Goal: Information Seeking & Learning: Learn about a topic

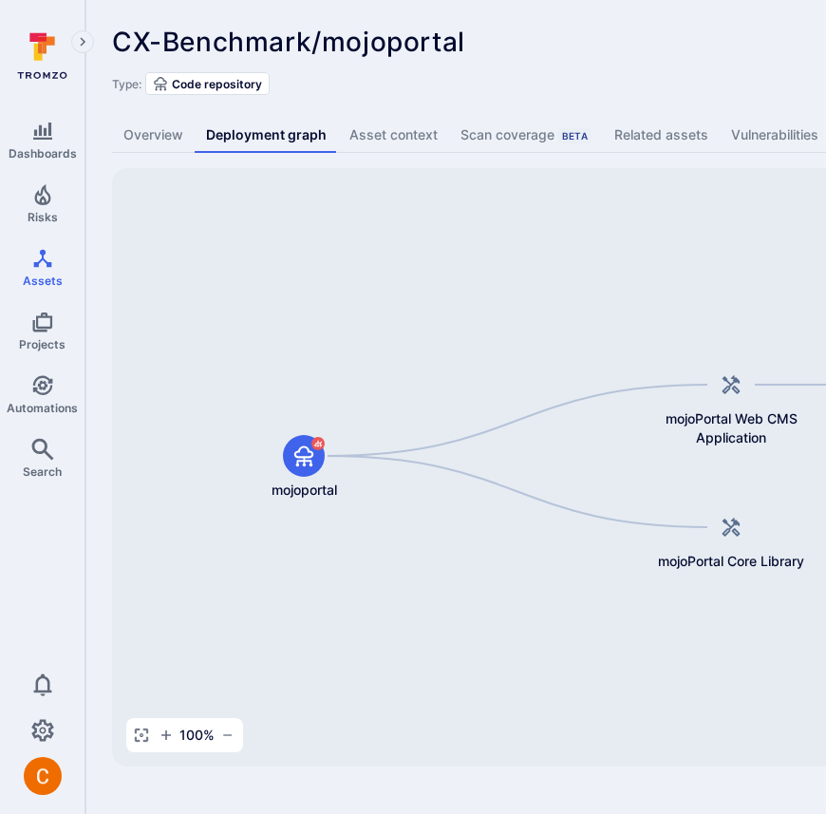
click at [612, 69] on div "CX-Benchmark/mojoportal ... Show more Type: Code repository" at bounding box center [726, 61] width 1229 height 68
click at [153, 150] on link "Overview" at bounding box center [153, 135] width 83 height 35
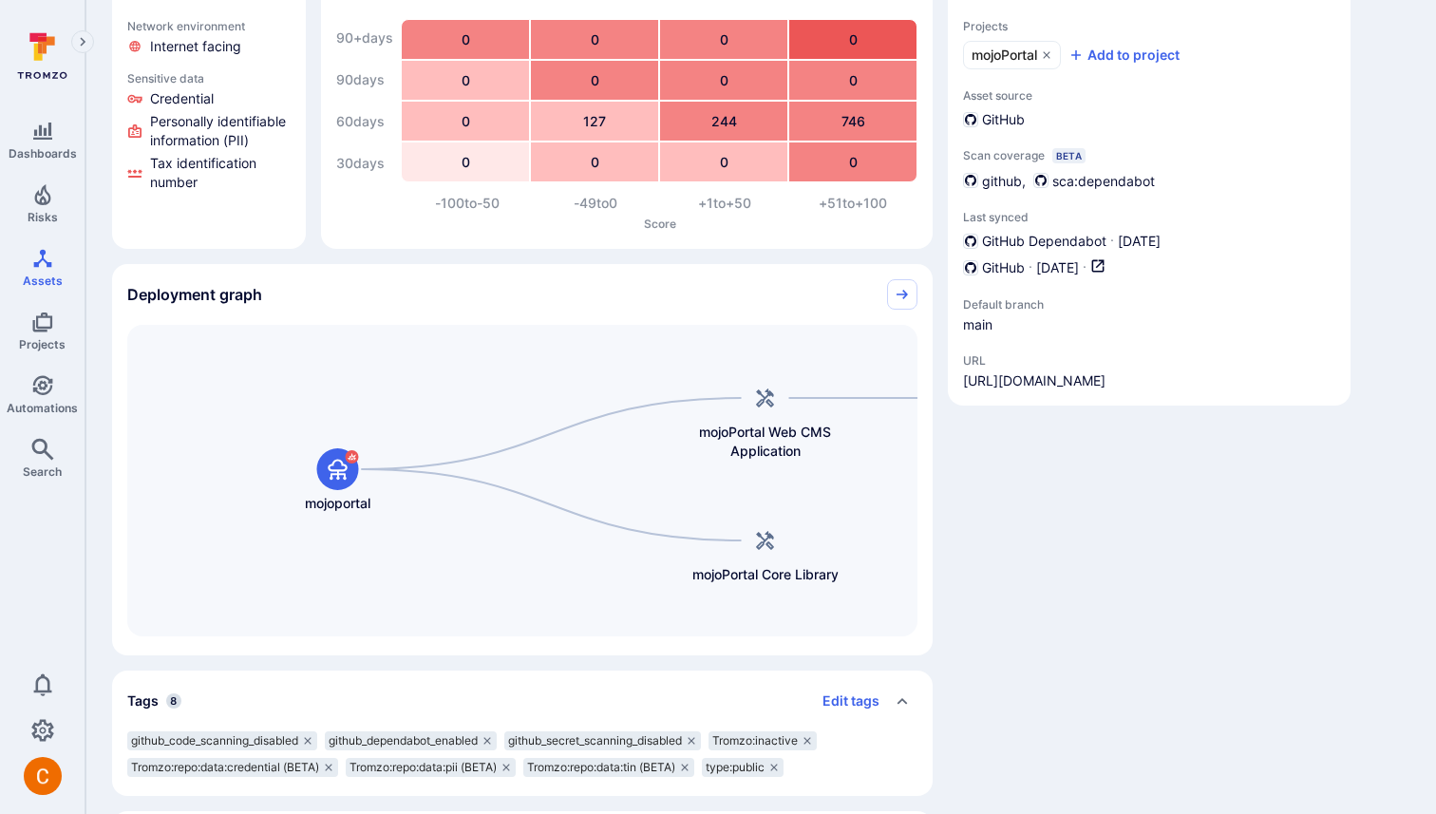
scroll to position [294, 0]
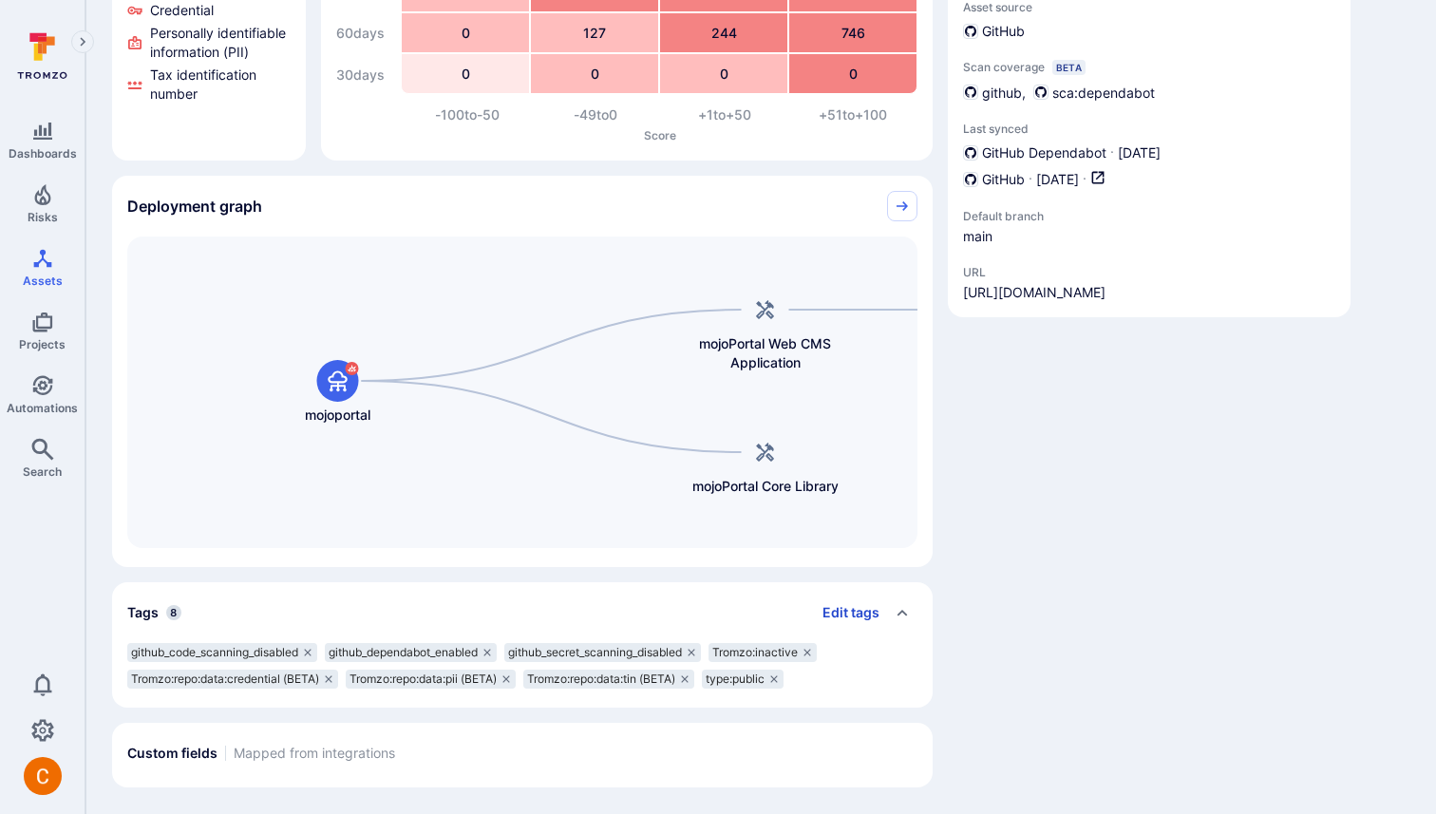
click at [825, 612] on button "Edit tags" at bounding box center [843, 612] width 72 height 30
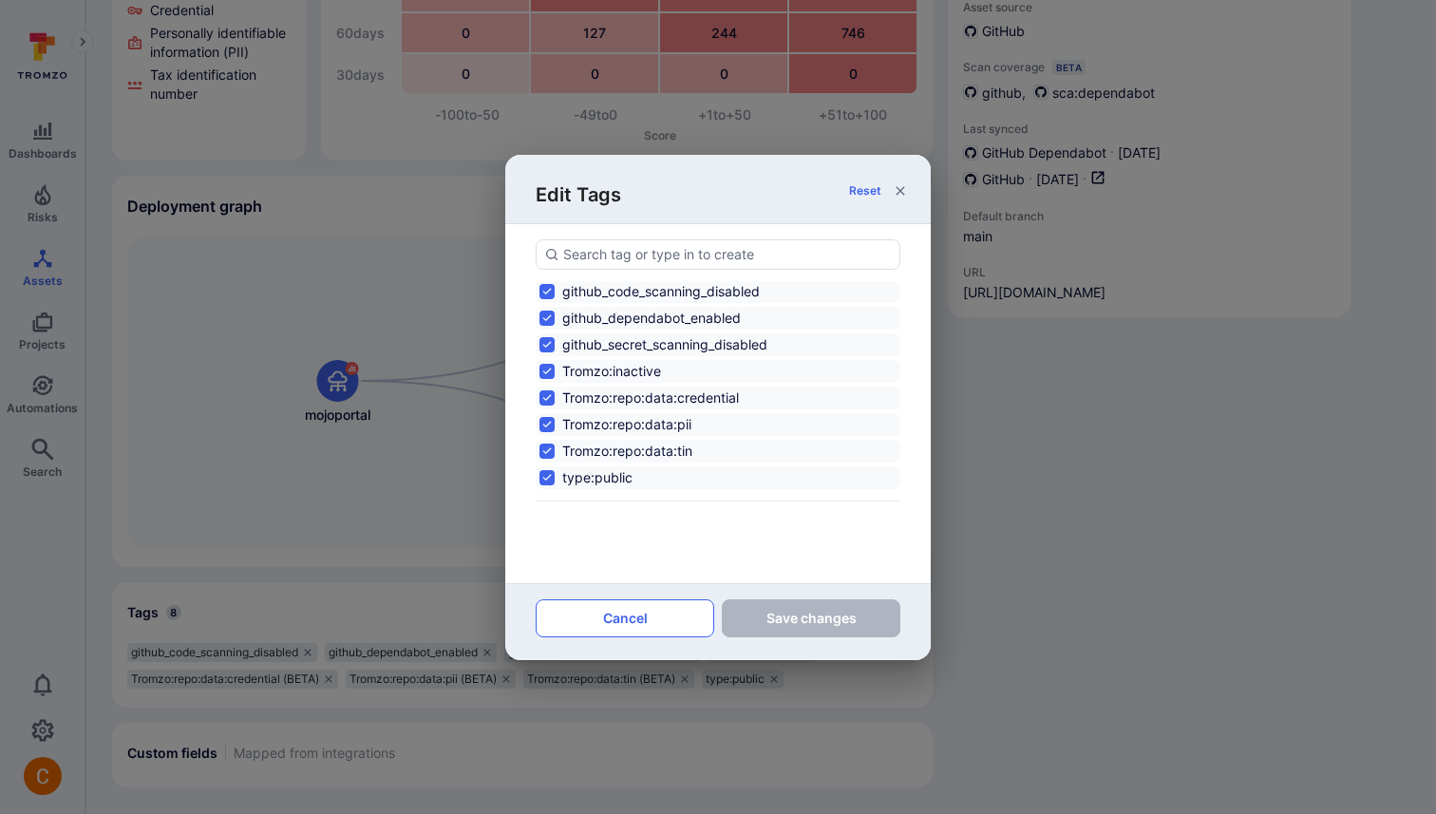
click at [707, 610] on button "Cancel" at bounding box center [625, 618] width 179 height 38
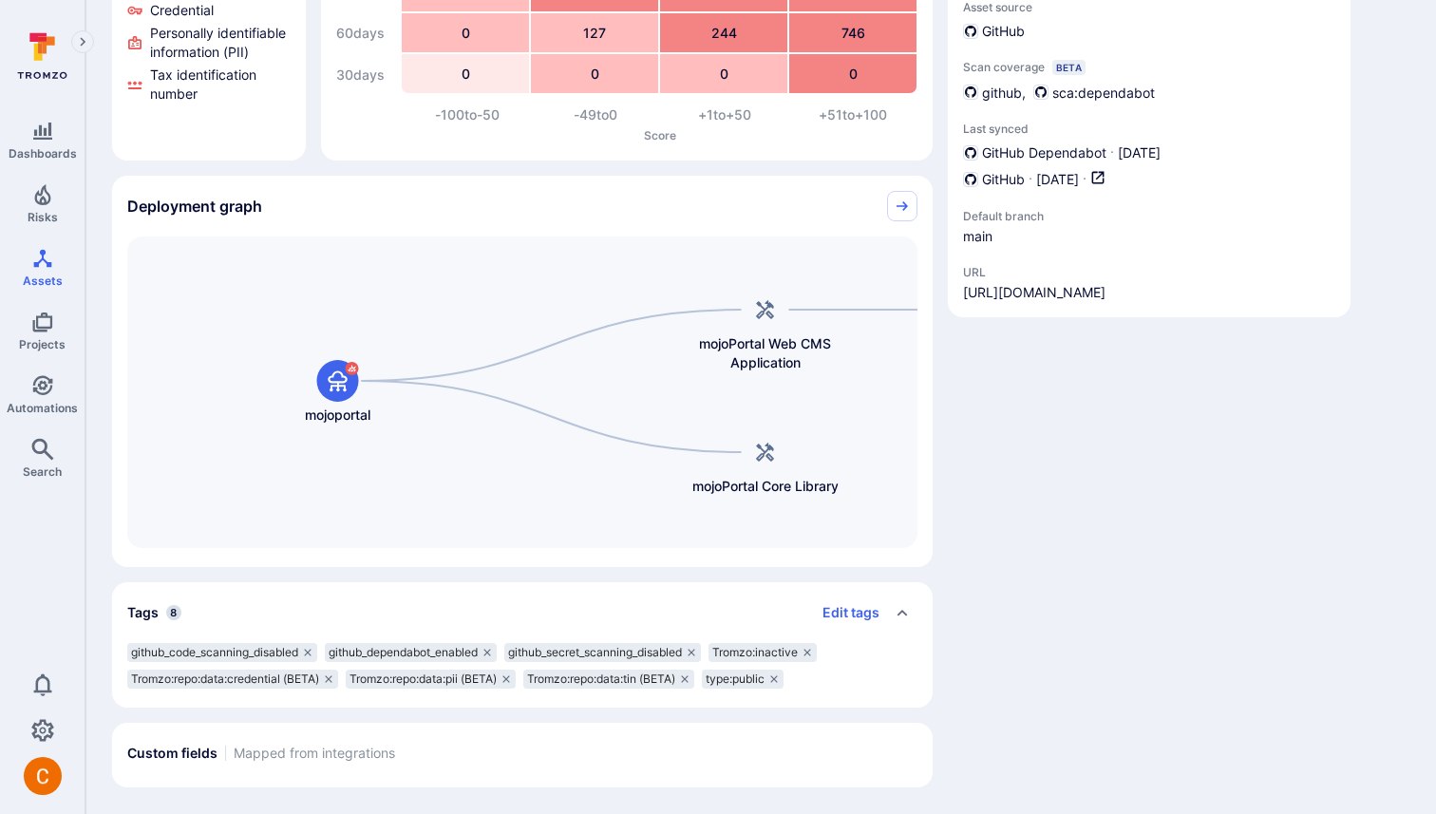
click at [674, 607] on div "Tags 8 Edit tags" at bounding box center [503, 612] width 752 height 30
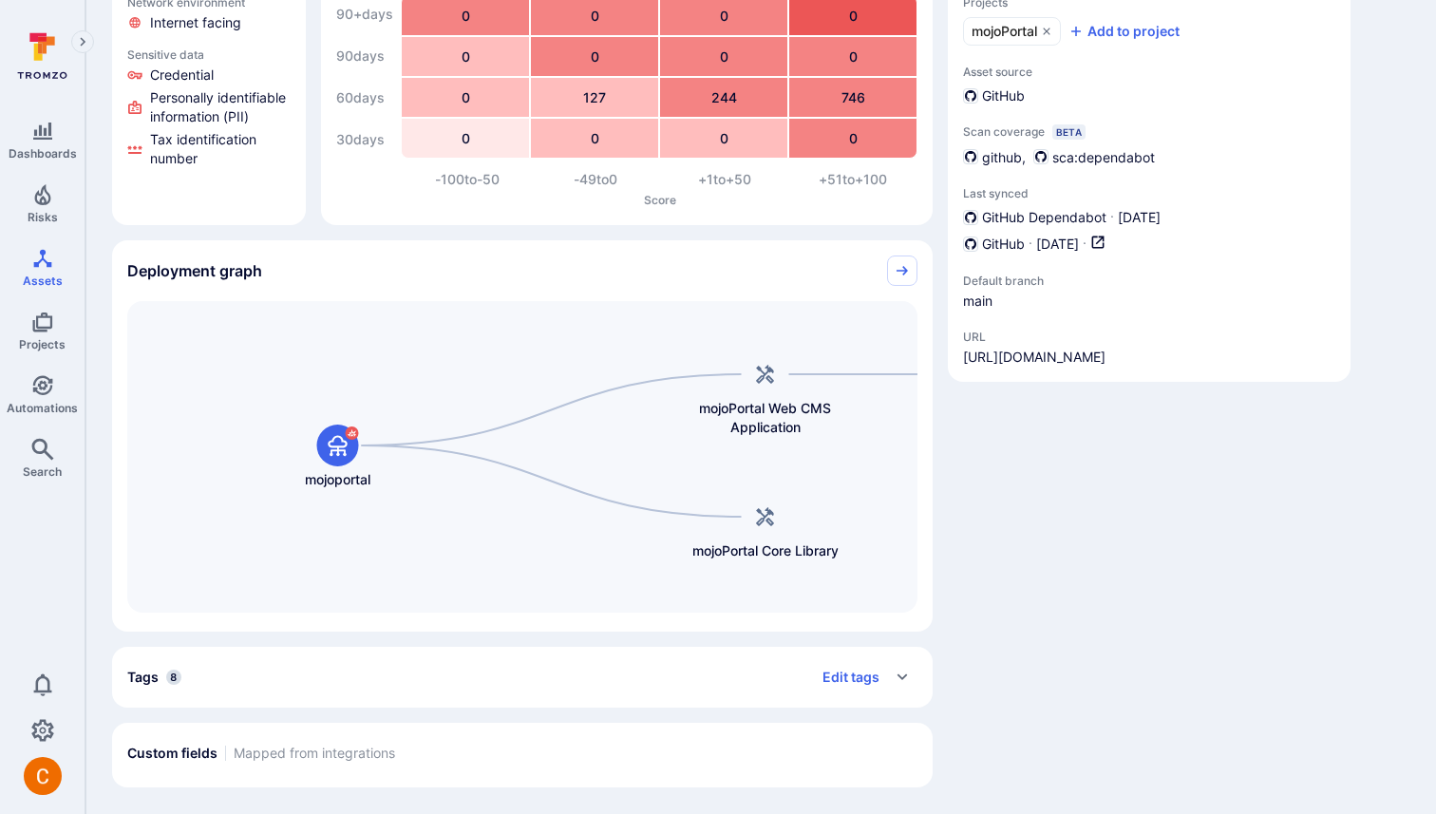
click at [654, 668] on div "Tags 8 Edit tags" at bounding box center [503, 677] width 752 height 30
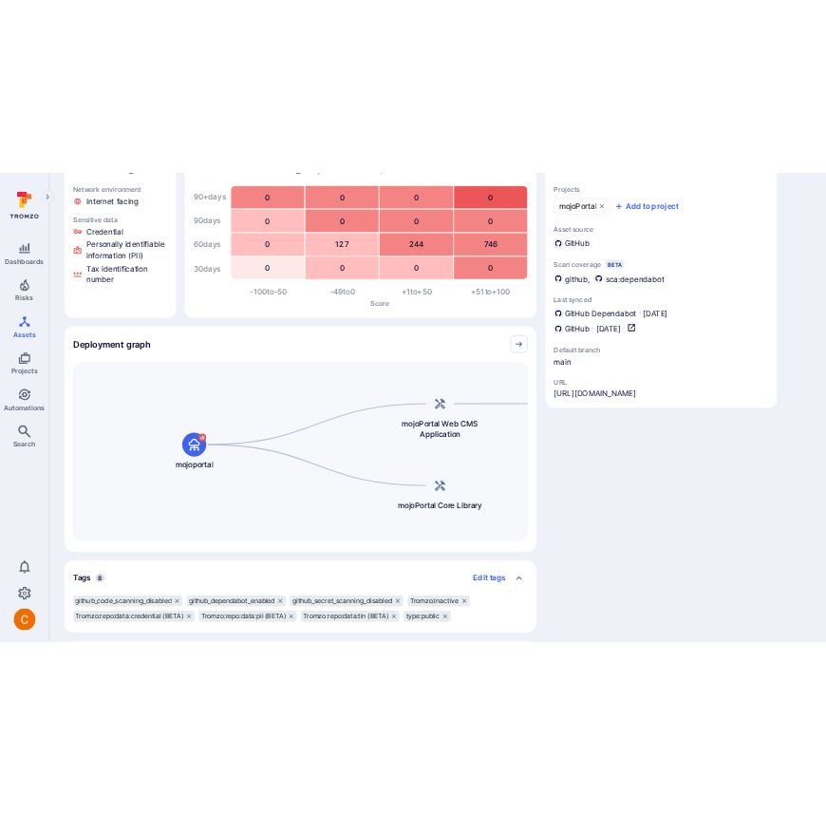
scroll to position [204, 0]
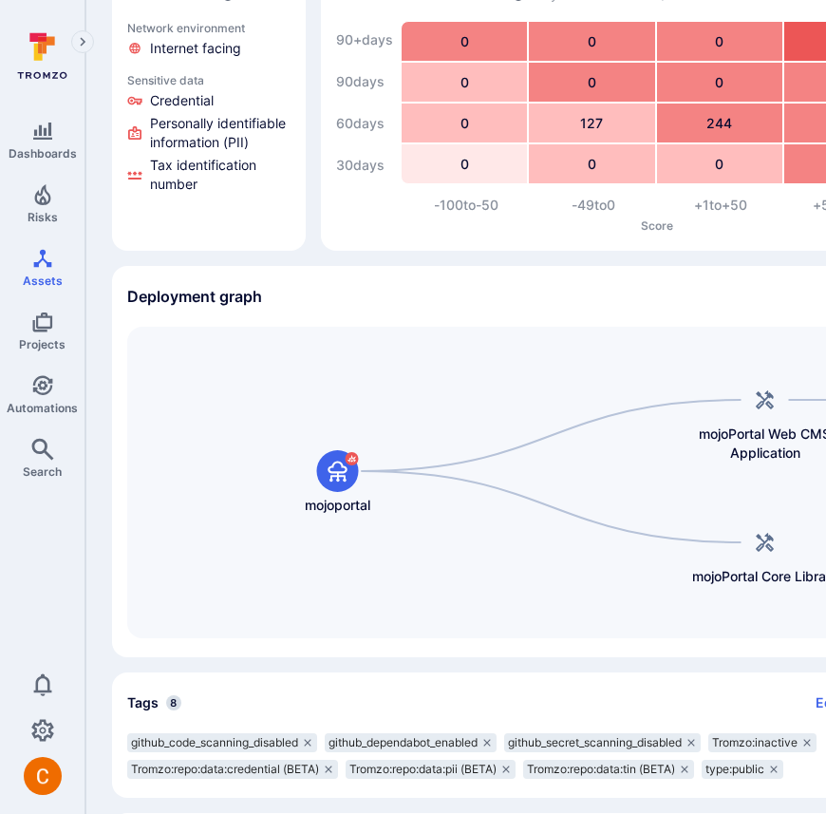
click at [573, 89] on div "Asset context Network environment Internet facing Sensitive data Credential Per…" at bounding box center [726, 421] width 1229 height 914
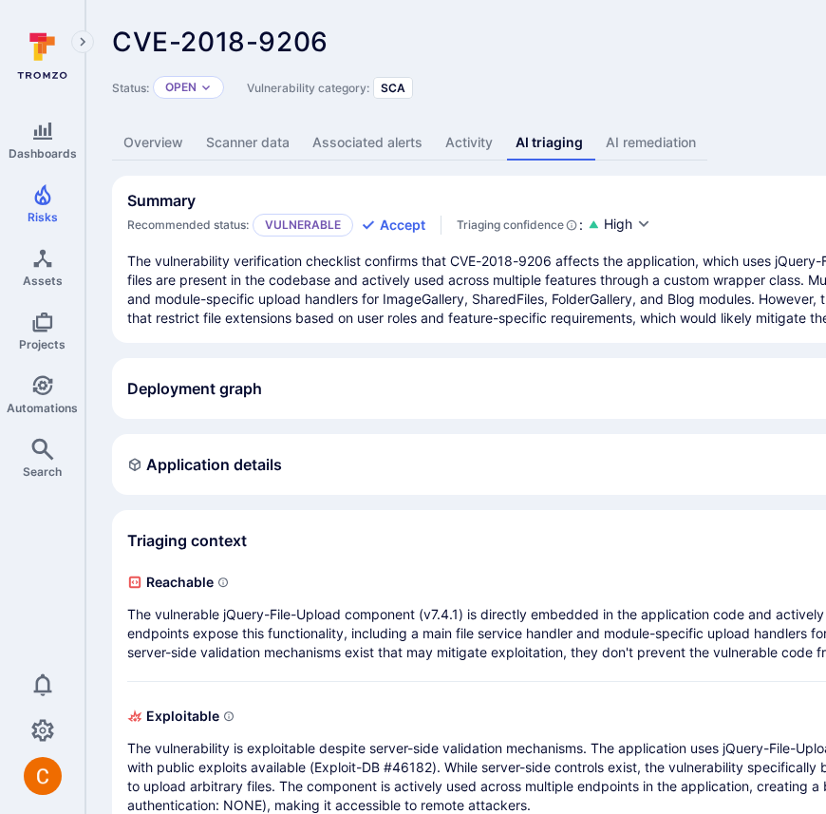
click at [627, 373] on div "Deployment graph View full size" at bounding box center [707, 388] width 1161 height 30
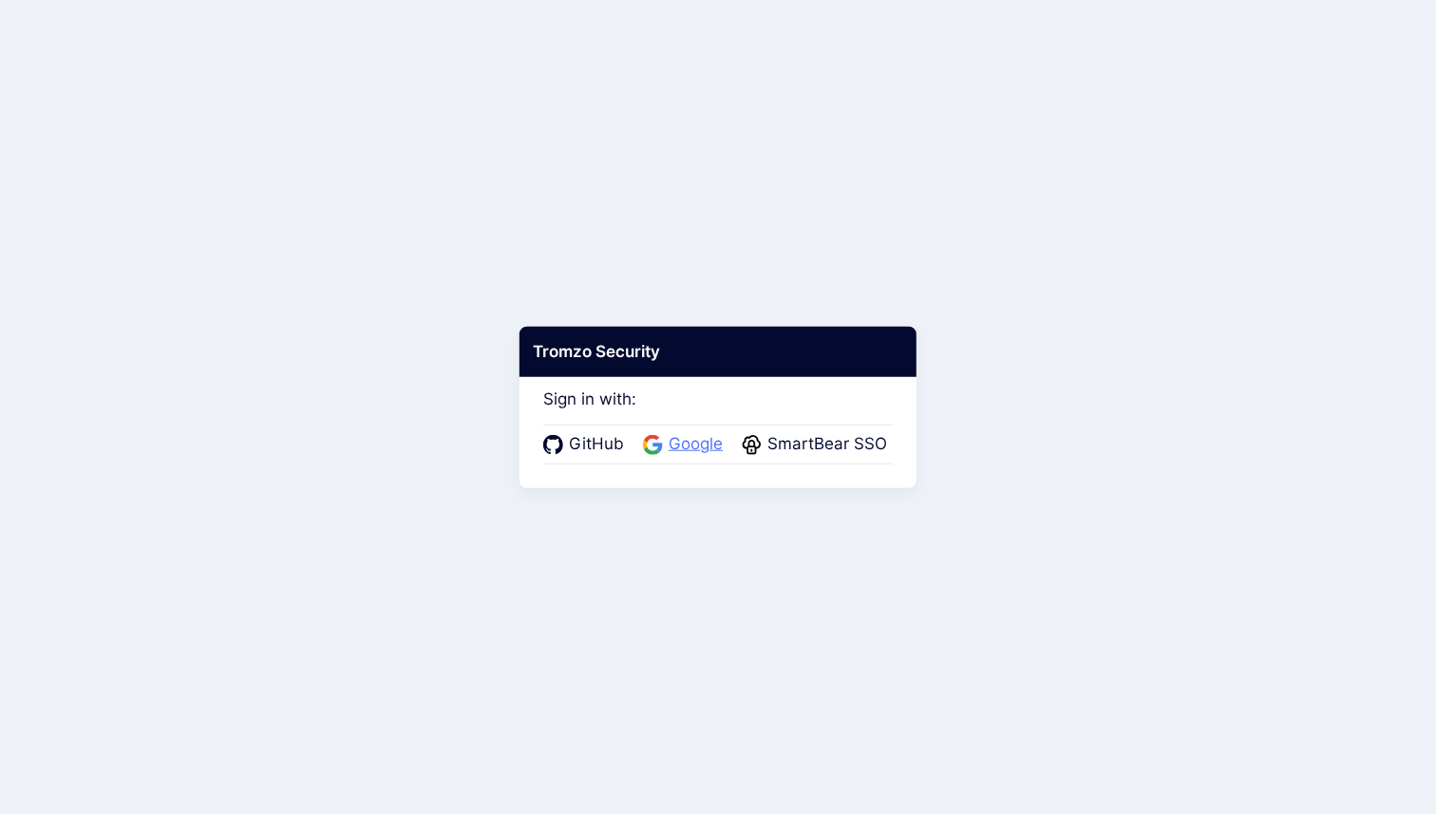
click at [677, 446] on span "Google" at bounding box center [696, 444] width 66 height 25
